Goal: Information Seeking & Learning: Learn about a topic

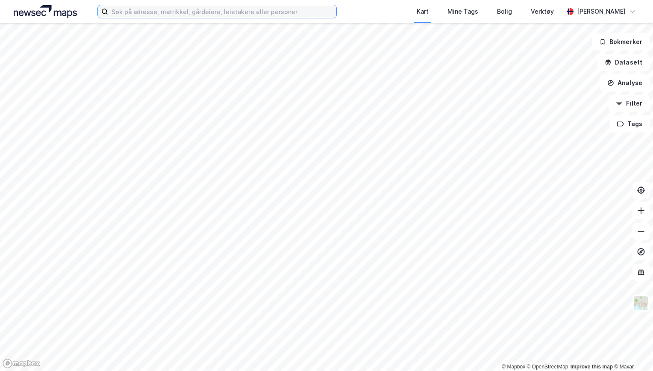
click at [227, 17] on input at bounding box center [222, 11] width 228 height 13
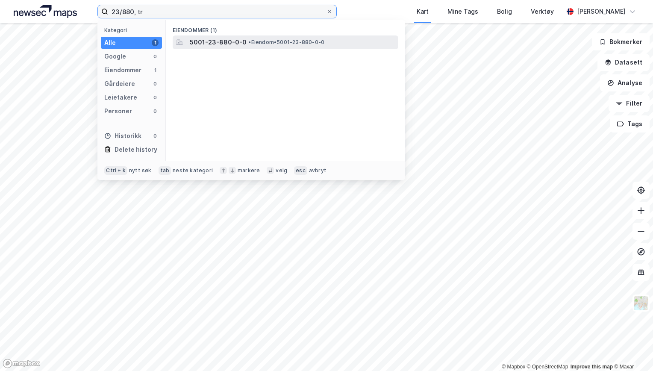
type input "23/880, tr"
click at [218, 38] on span "5001-23-880-0-0" at bounding box center [218, 42] width 57 height 10
